Goal: Information Seeking & Learning: Learn about a topic

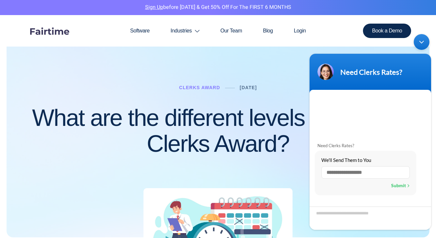
click at [425, 43] on div "Minimize live chat window" at bounding box center [422, 42] width 16 height 16
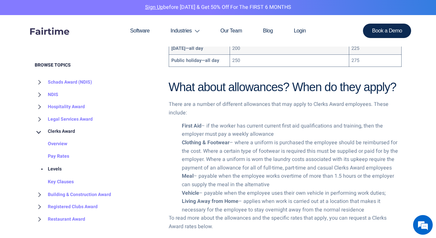
scroll to position [949, 0]
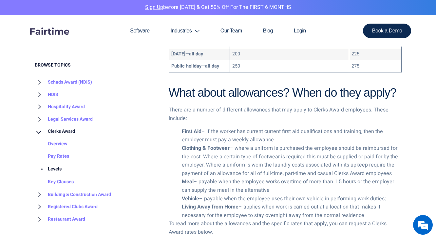
click at [425, 128] on div at bounding box center [218, 23] width 436 height 1358
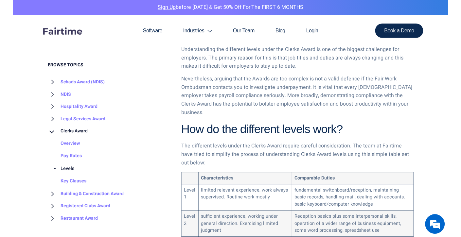
scroll to position [274, 0]
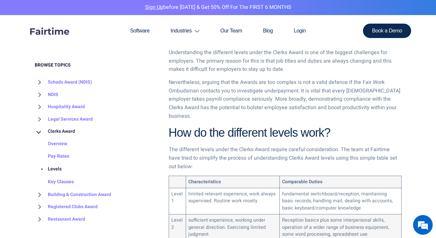
click at [272, 90] on p "Nevertheless, arguing that the Awards are too complex is not a valid defence if…" at bounding box center [285, 99] width 233 height 42
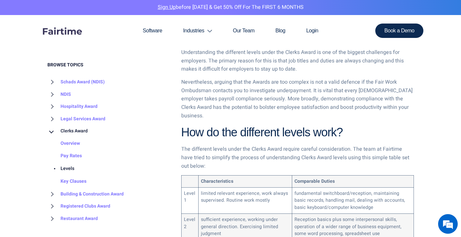
click at [298, 62] on p "Understanding the different levels under the Clerks Award is one of the biggest…" at bounding box center [297, 60] width 233 height 25
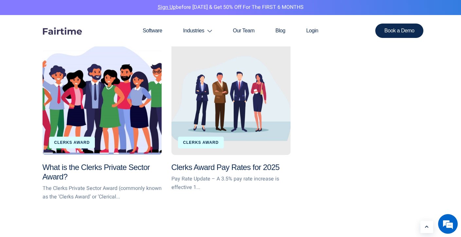
scroll to position [1796, 0]
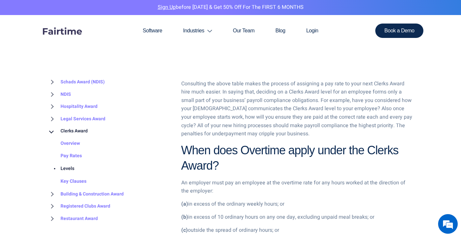
scroll to position [661, 0]
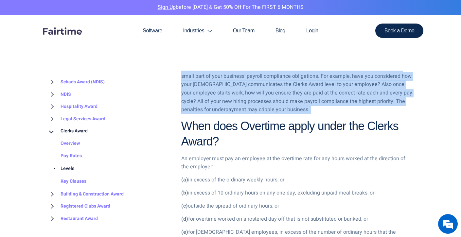
drag, startPoint x: 182, startPoint y: 105, endPoint x: 351, endPoint y: 101, distance: 168.7
copy div "Lor ip dol sitametco adipis elit? Sed doeiusmod tempor incid utl Etdolo Magna a…"
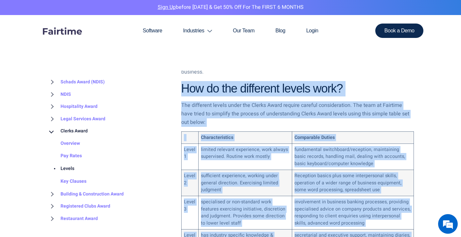
scroll to position [236, 0]
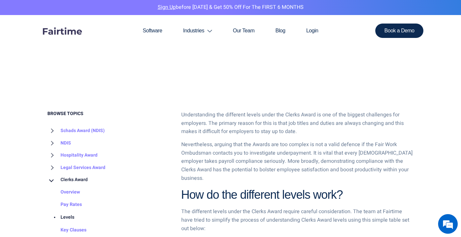
click at [351, 188] on h2 "How do the different levels work?" at bounding box center [297, 195] width 233 height 15
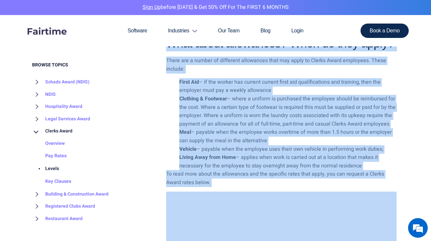
scroll to position [1077, 0]
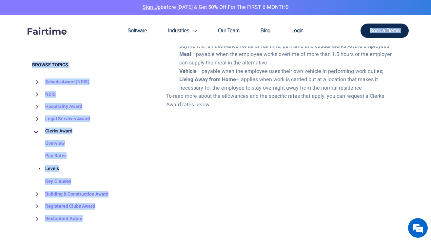
drag, startPoint x: 165, startPoint y: 150, endPoint x: 319, endPoint y: 43, distance: 187.5
click at [319, 44] on ul "Software Industries Aged Care Award Schads Award Clerks Private Sector Award Le…" at bounding box center [215, 30] width 262 height 31
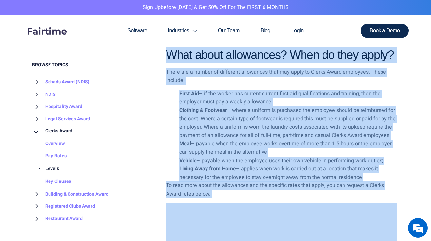
scroll to position [1002, 0]
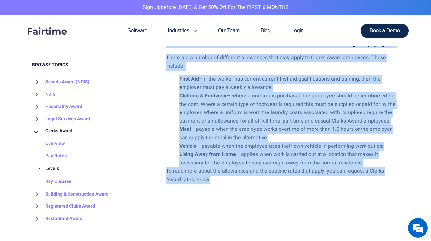
drag, startPoint x: 166, startPoint y: 90, endPoint x: 279, endPoint y: 115, distance: 115.8
copy div "Lore ipsu Dolorsit ametc adipi eli Seddoe Tempo? In utlabore etdo mag al enimad…"
